Goal: Information Seeking & Learning: Learn about a topic

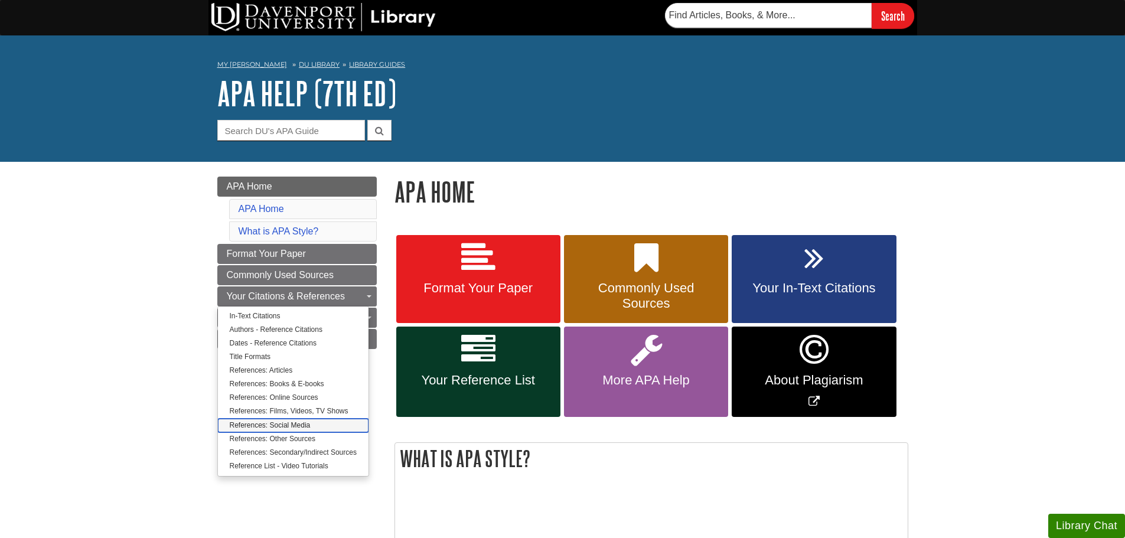
click at [316, 424] on link "References: Social Media" at bounding box center [293, 426] width 151 height 14
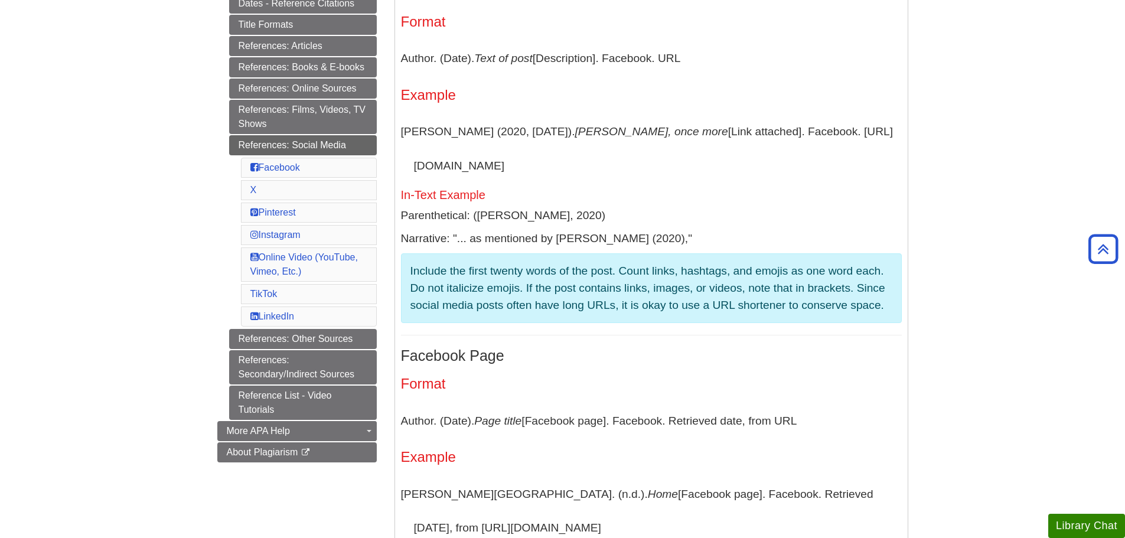
scroll to position [295, 0]
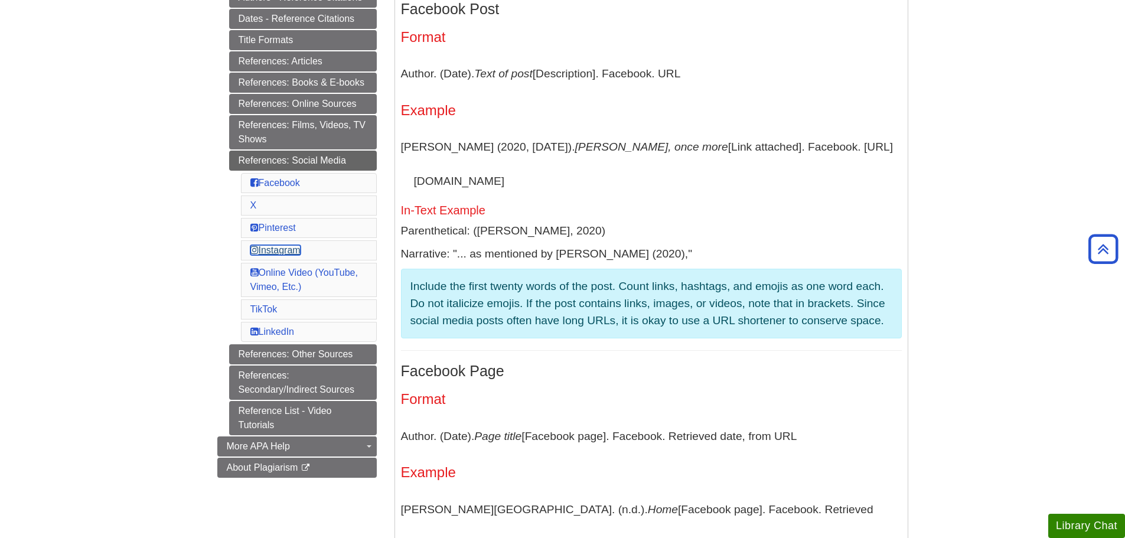
click at [277, 250] on link "Instagram" at bounding box center [275, 250] width 50 height 10
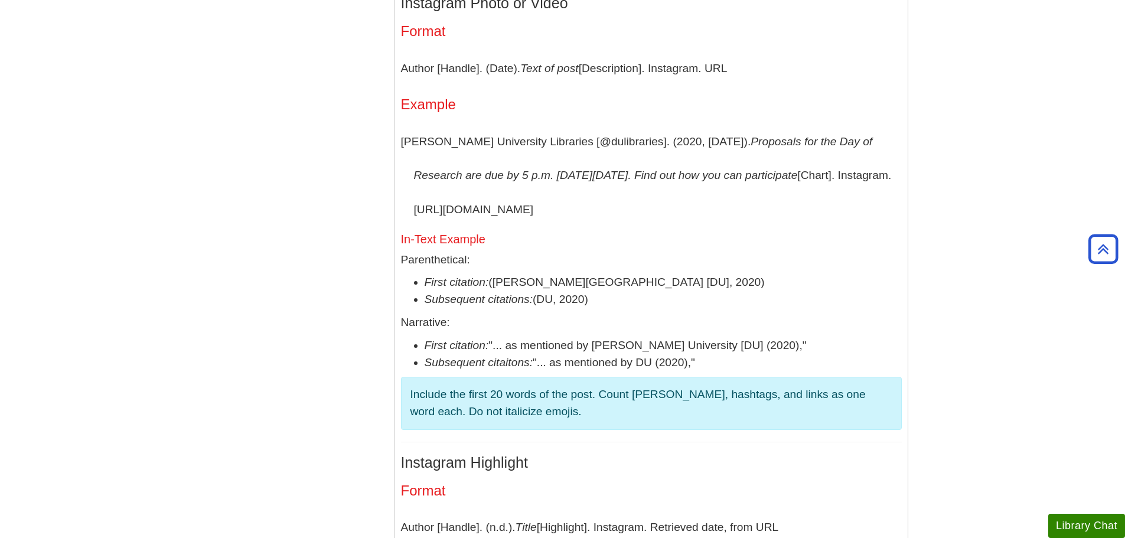
click at [250, 192] on div "Menu APA Home Format Your Paper Commonly Used Sources Your Citations & Referenc…" at bounding box center [562, 356] width 709 height 5696
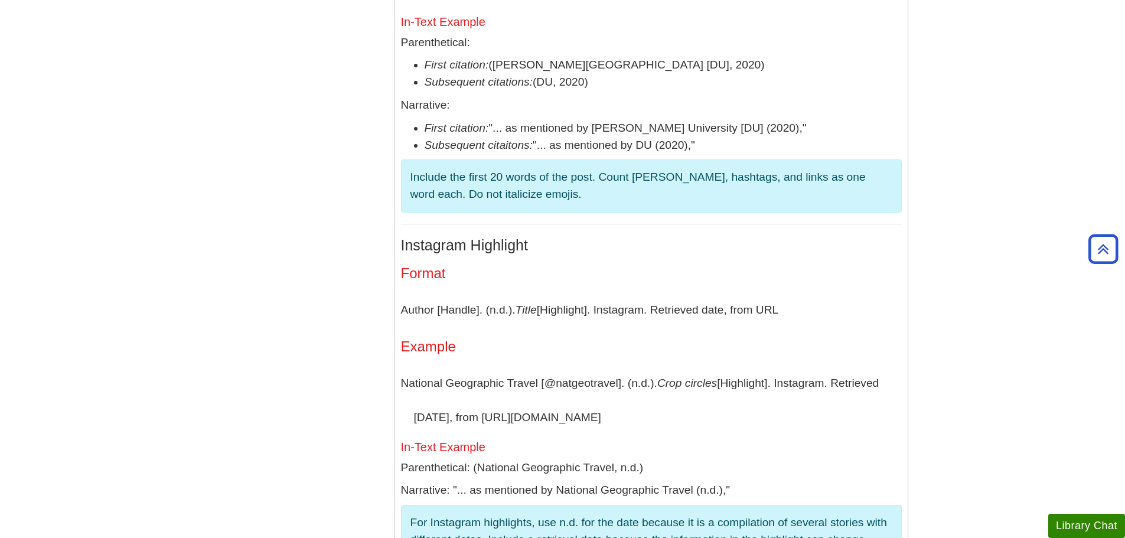
scroll to position [2890, 0]
